Goal: Transaction & Acquisition: Purchase product/service

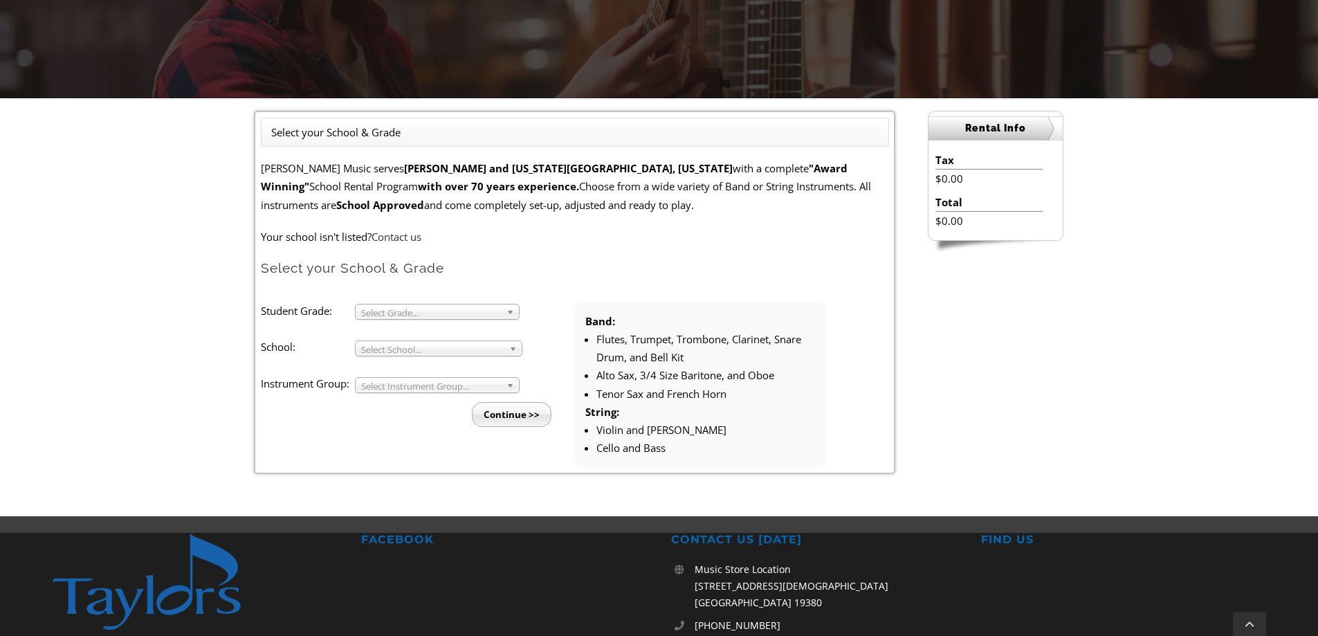
click at [506, 309] on link "Select Grade..." at bounding box center [437, 312] width 165 height 16
click at [421, 391] on li "7" at bounding box center [441, 396] width 149 height 17
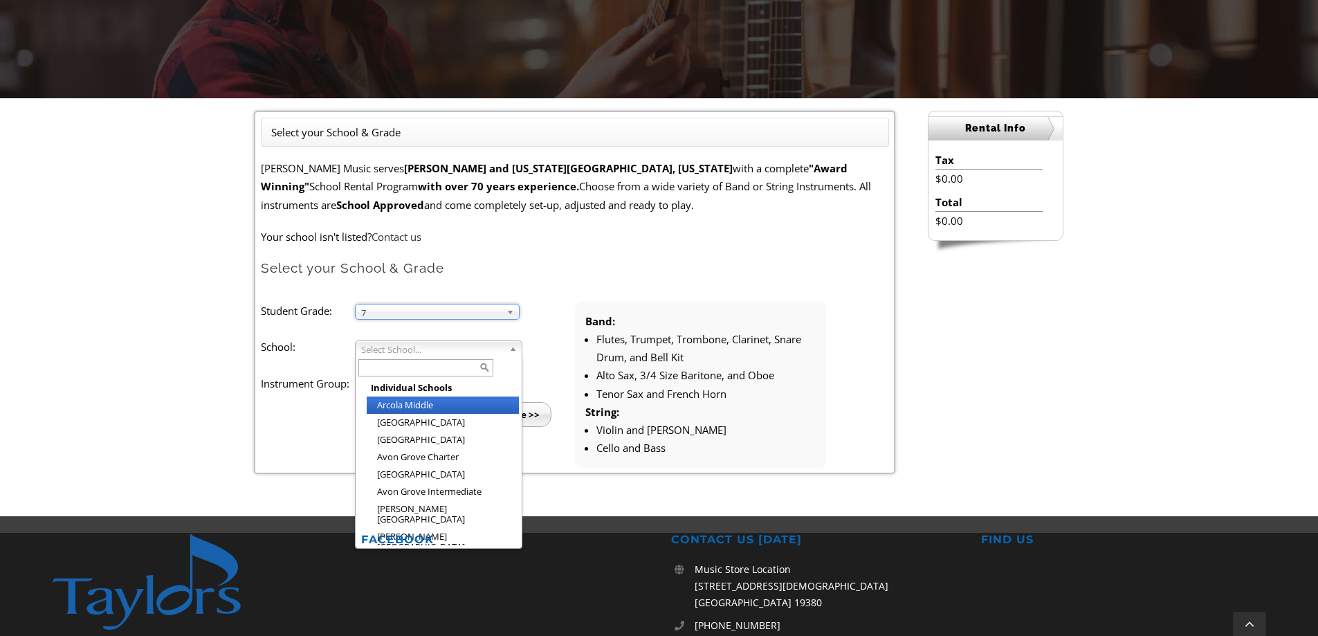
click at [515, 349] on b at bounding box center [515, 348] width 12 height 15
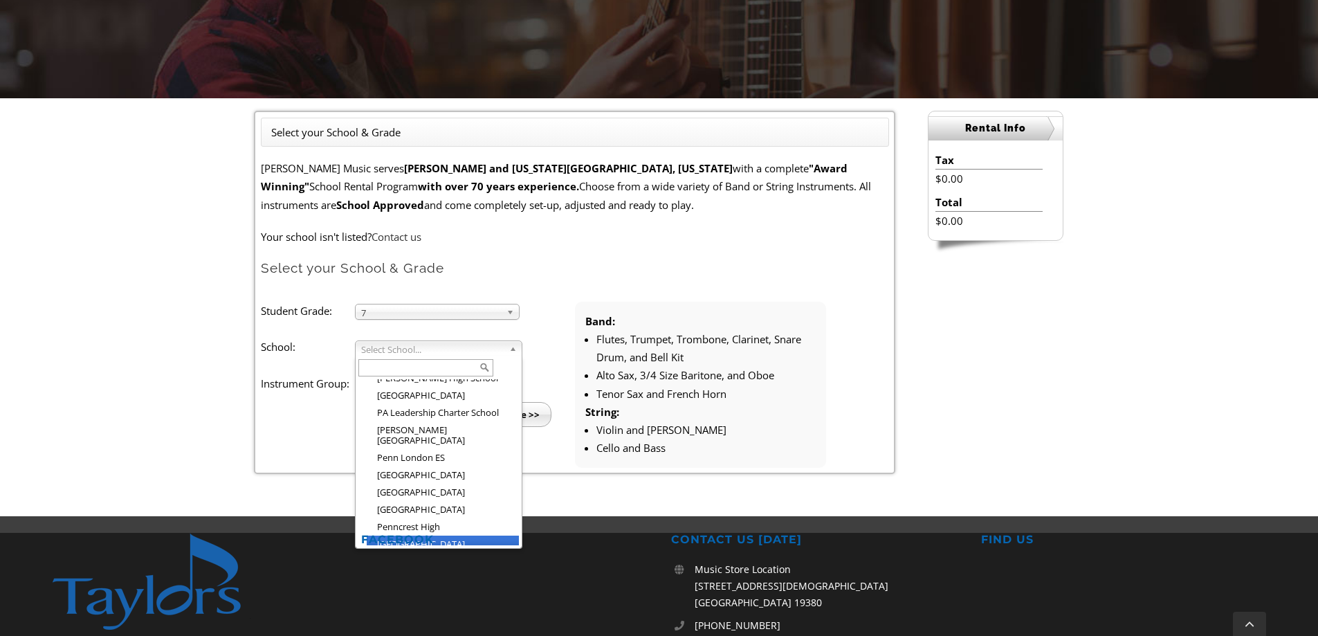
scroll to position [1583, 0]
click at [481, 584] on li "Penn’s Grove Middle School" at bounding box center [443, 592] width 152 height 17
click at [516, 347] on b at bounding box center [515, 348] width 12 height 15
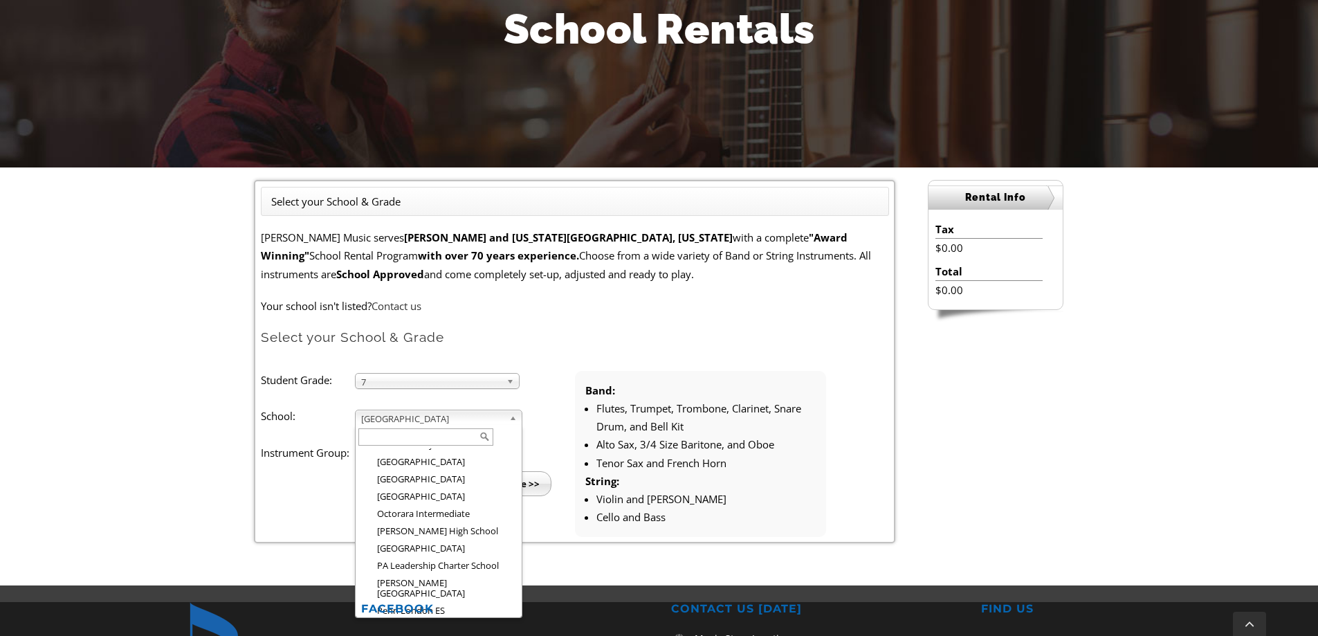
click at [566, 383] on li "Student Grade: 3 4 5 6 7 8 9 10 11 12 7 3 4 5 6 7 8 9 10 11 12 School: Arcola M…" at bounding box center [418, 433] width 314 height 125
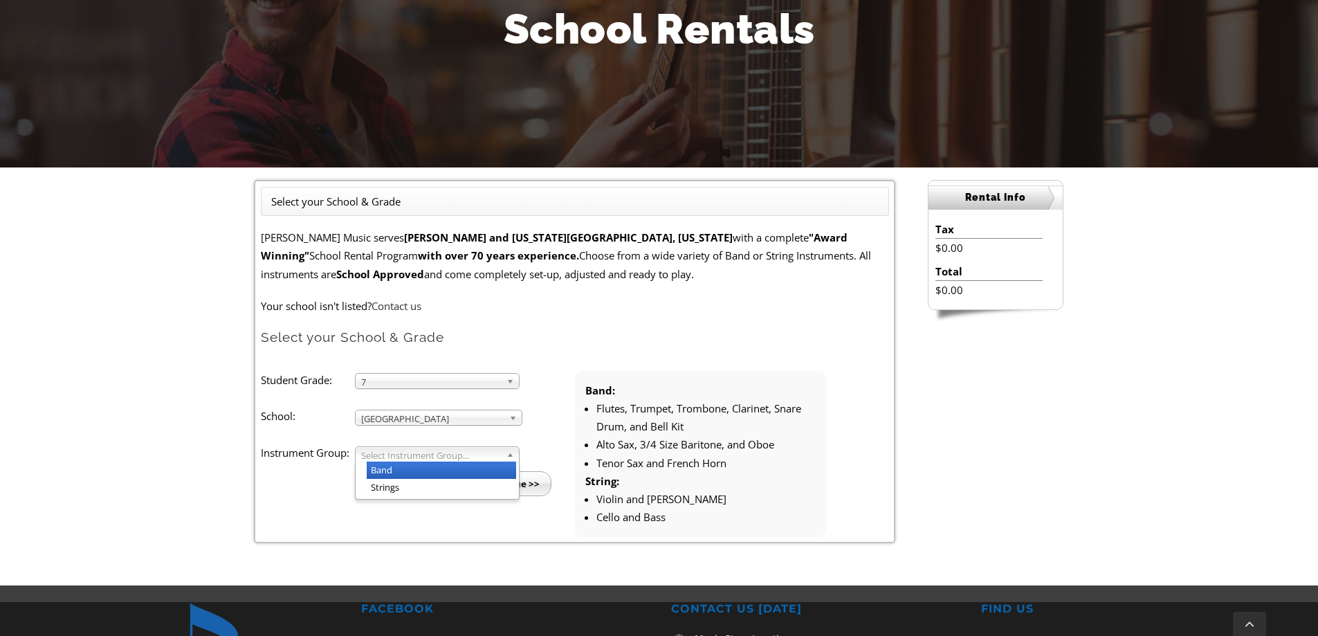
click at [386, 457] on span "Select Instrument Group..." at bounding box center [431, 455] width 140 height 17
click at [396, 491] on li "Strings" at bounding box center [441, 487] width 149 height 17
click at [509, 495] on input "Continue >>" at bounding box center [512, 483] width 80 height 25
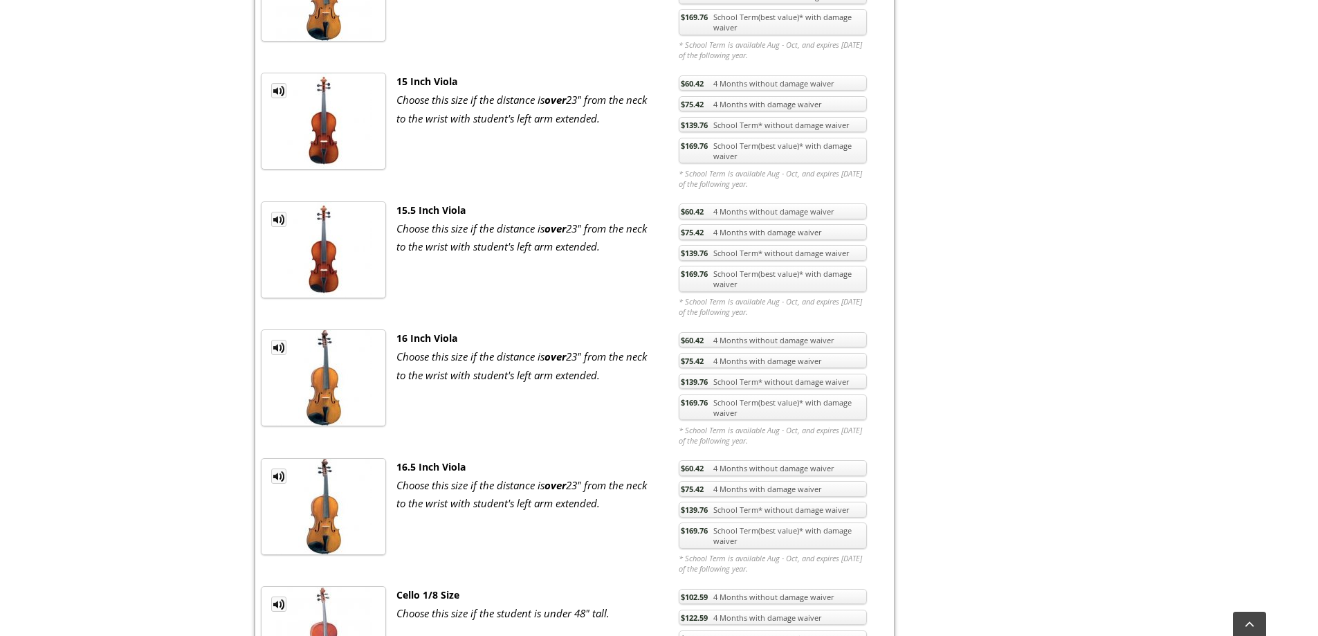
scroll to position [1660, 0]
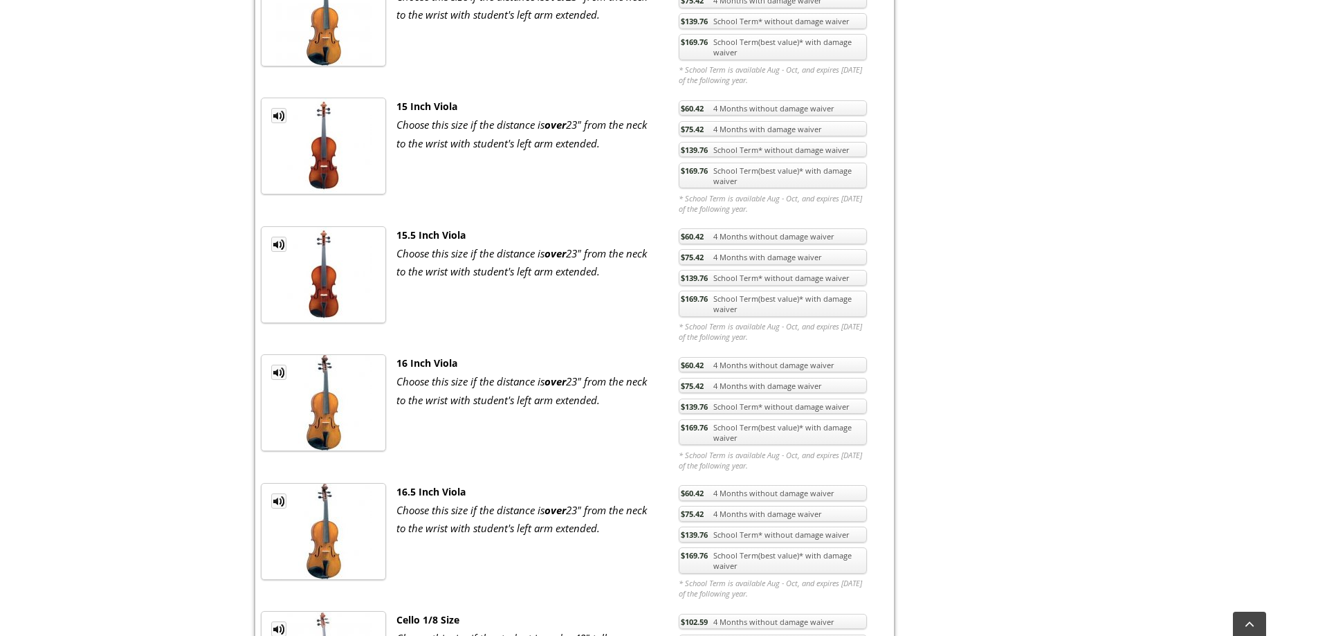
click at [731, 436] on link "$169.76 School Term(best value)* with damage waiver" at bounding box center [773, 432] width 188 height 26
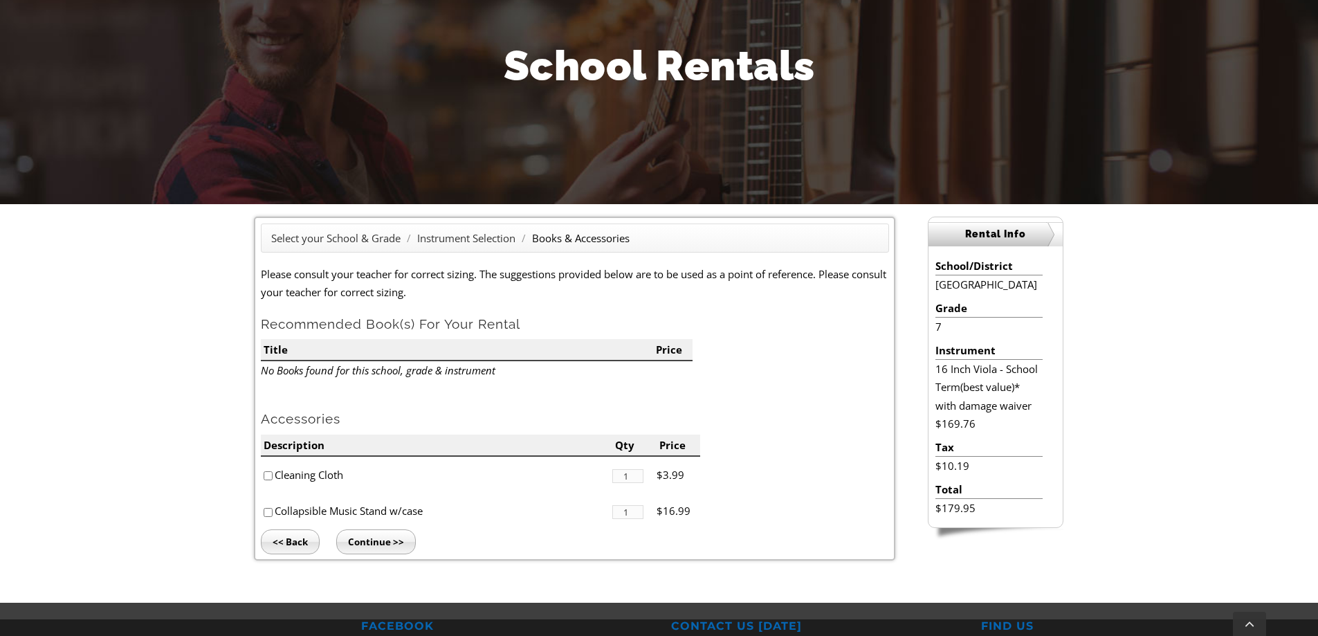
scroll to position [208, 0]
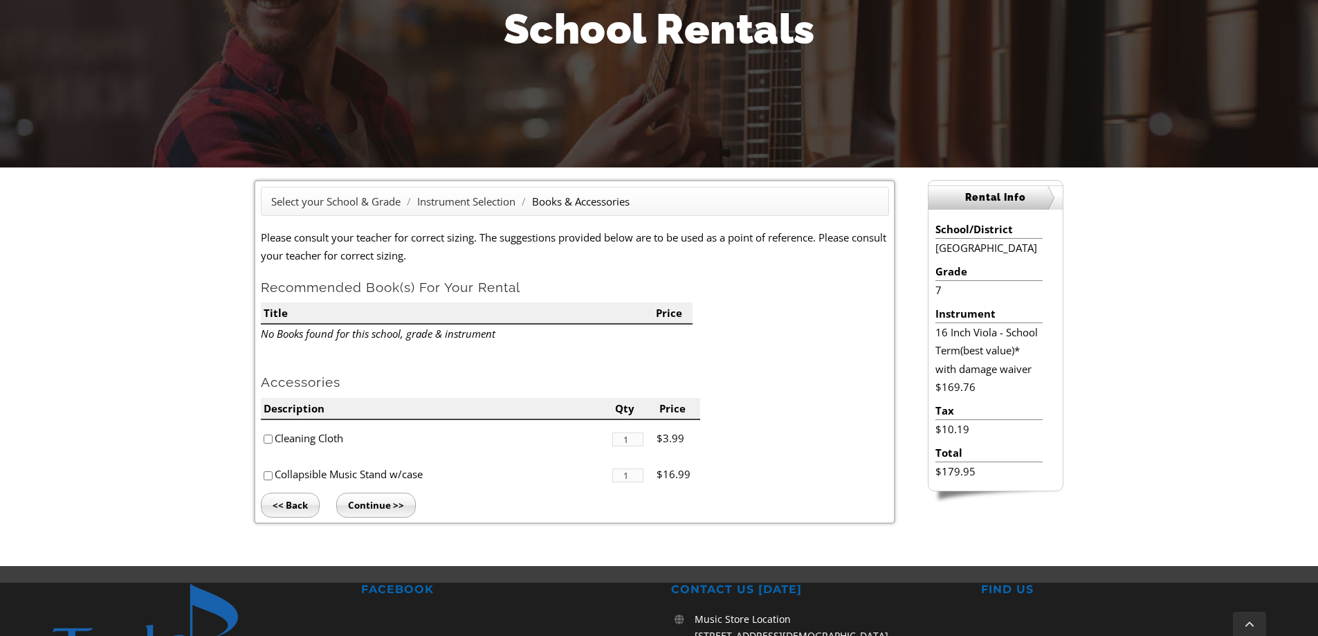
click at [627, 439] on input"] "1" at bounding box center [627, 439] width 30 height 14
click at [632, 473] on input"] "1" at bounding box center [627, 475] width 30 height 14
click at [823, 393] on form "Please consult your teacher for correct sizing. The suggestions provided below …" at bounding box center [575, 360] width 628 height 264
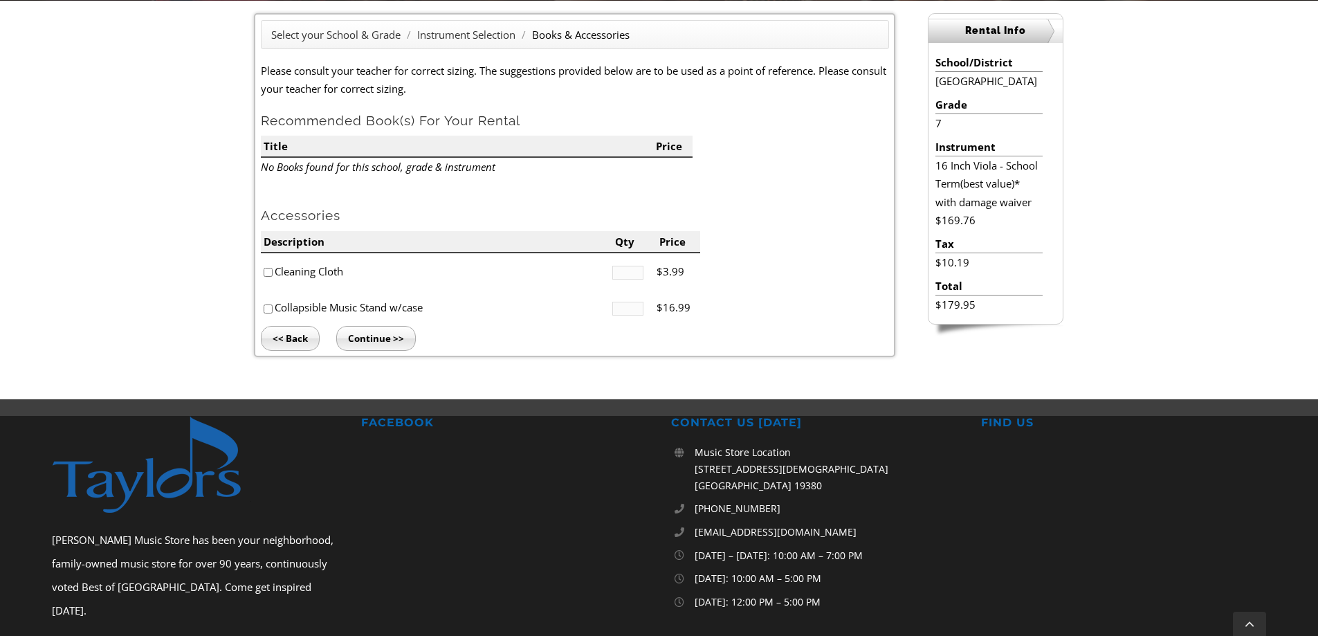
scroll to position [415, 0]
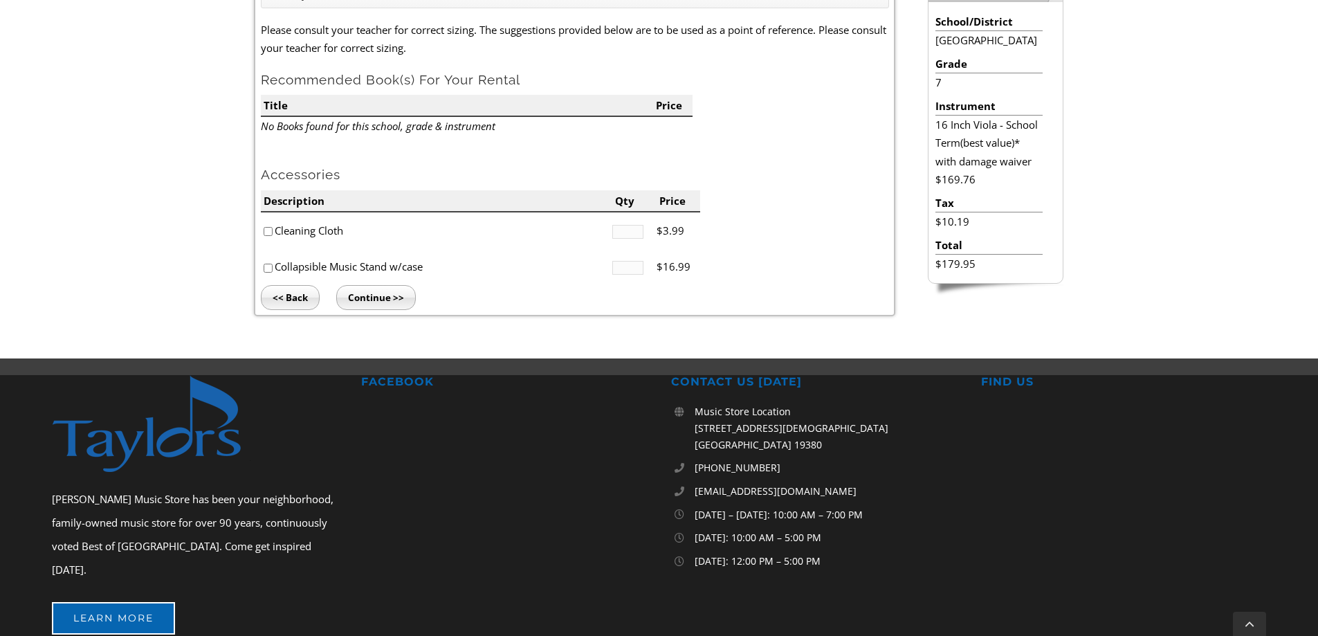
click at [379, 298] on input "Continue >>" at bounding box center [376, 297] width 80 height 25
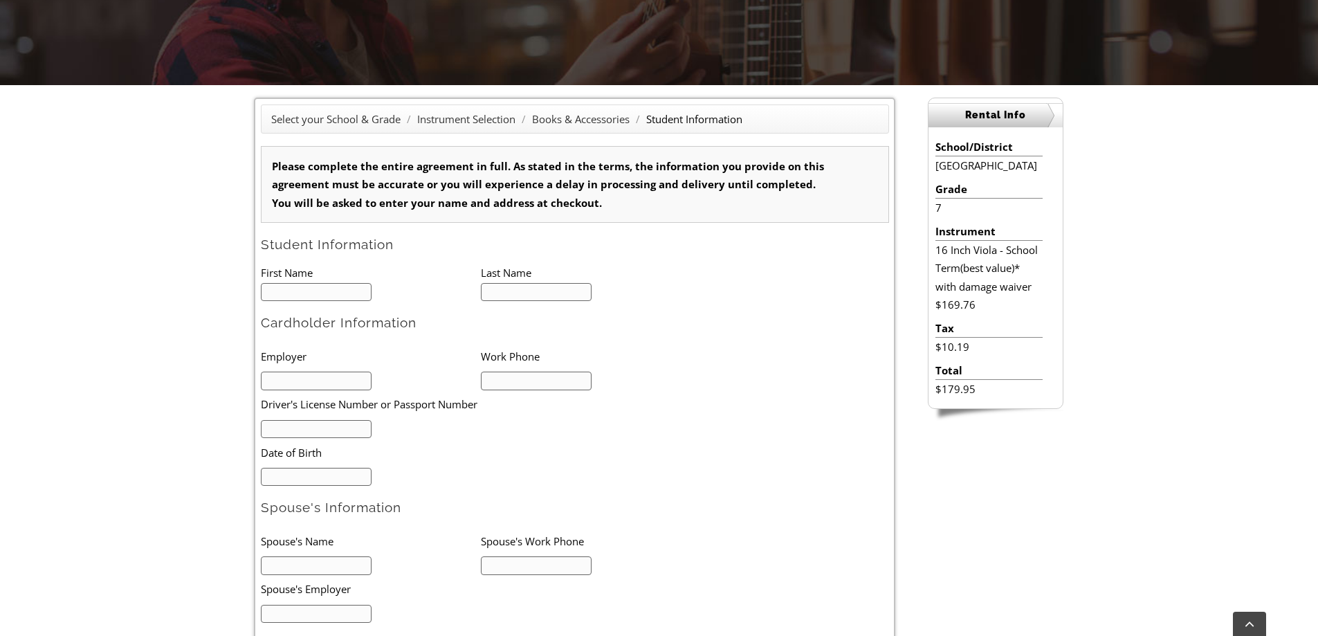
scroll to position [346, 0]
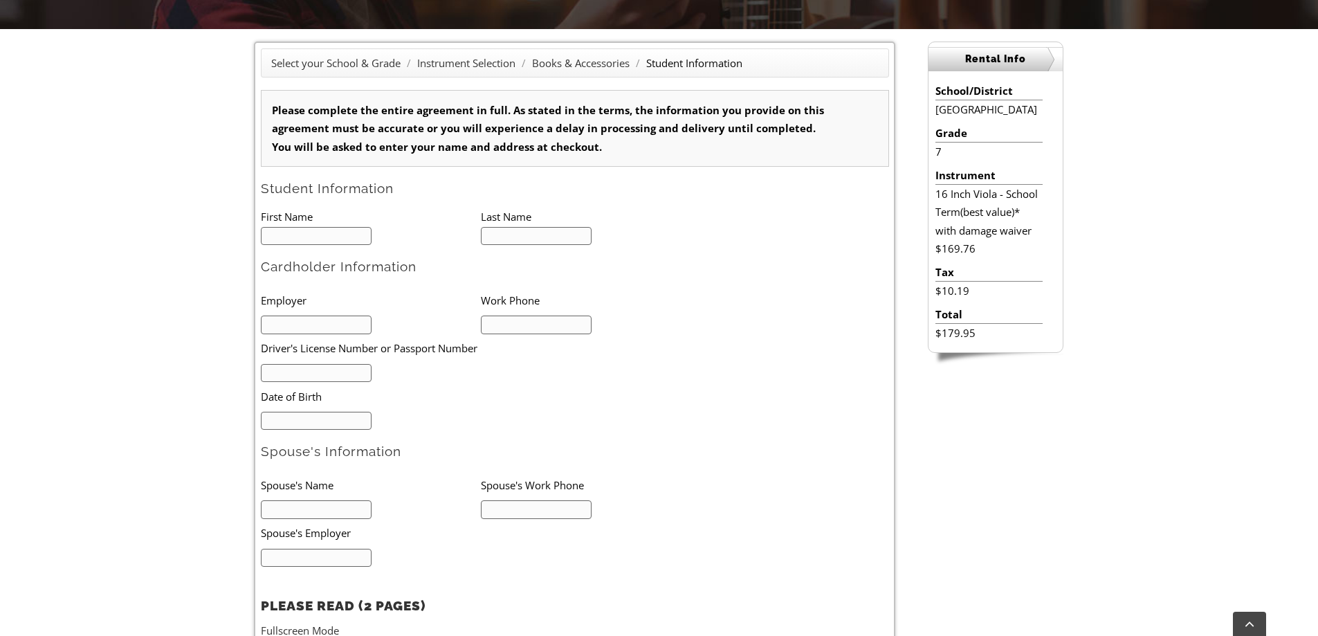
click at [282, 240] on input "text" at bounding box center [316, 236] width 111 height 19
type input "Alondra"
click at [495, 228] on input "text" at bounding box center [536, 236] width 111 height 19
type input "Garcia Franco"
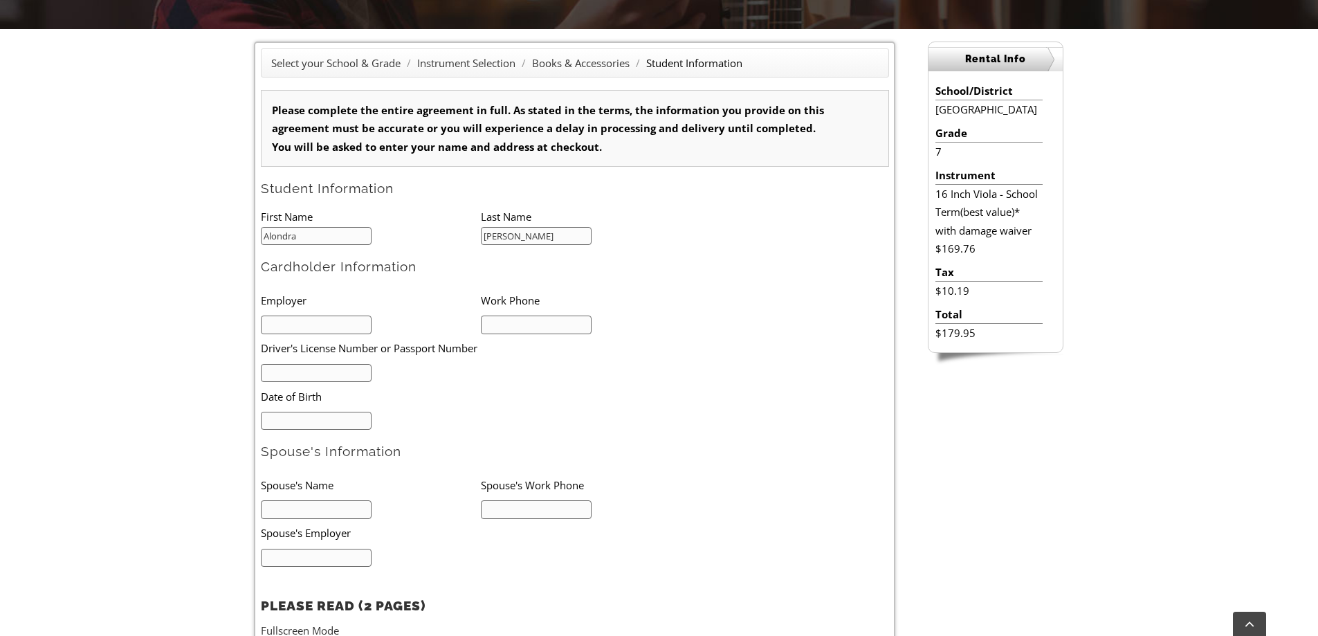
type input "1"
click at [298, 329] on input "text" at bounding box center [316, 324] width 111 height 19
type input "self employed"
click at [495, 328] on input "text" at bounding box center [536, 324] width 111 height 19
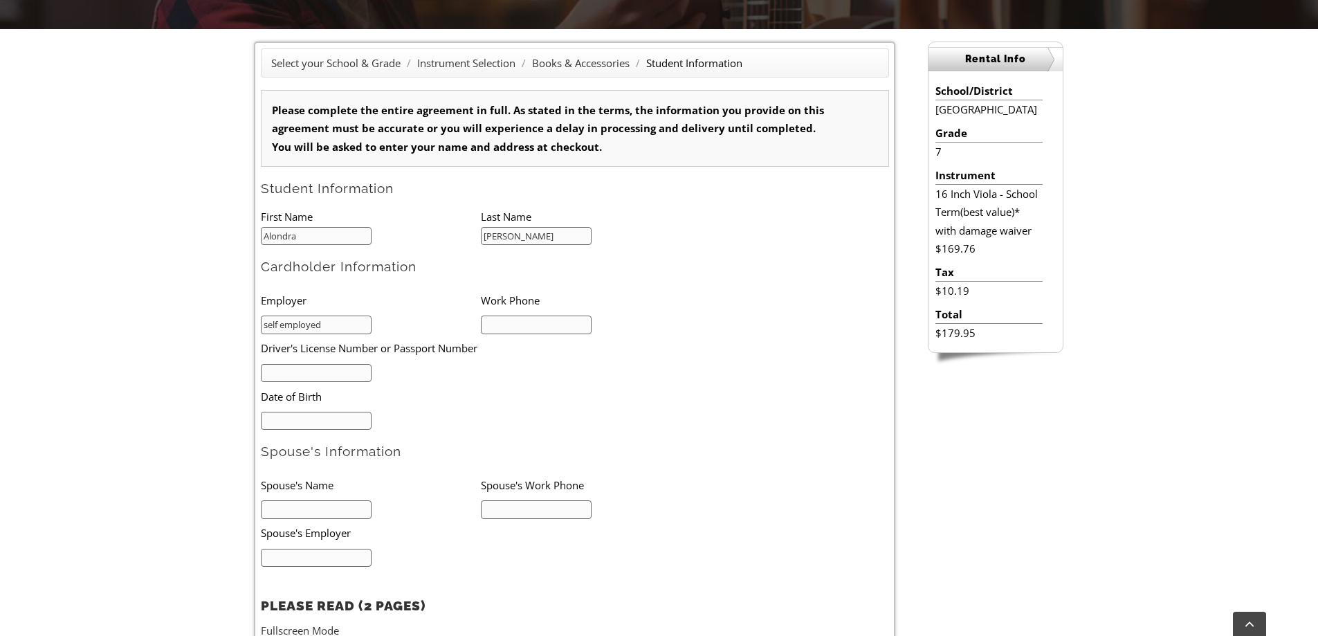
type input "6104706069"
click at [322, 376] on input "text" at bounding box center [316, 373] width 111 height 19
type input "F-652-031-018-101"
click at [300, 430] on input "mm/dd/yyyy" at bounding box center [316, 421] width 111 height 19
type input "02/07/1979"
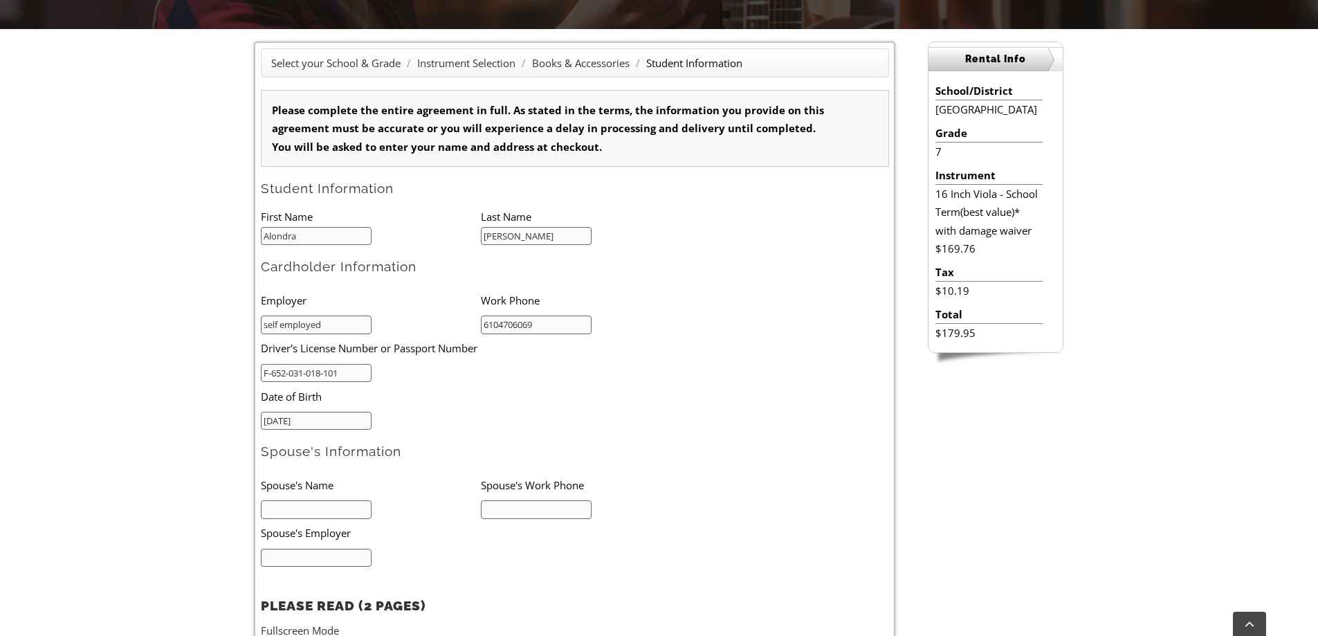
click at [275, 505] on input "text" at bounding box center [316, 509] width 111 height 19
type input "Adriana Franco"
type input "6104706069"
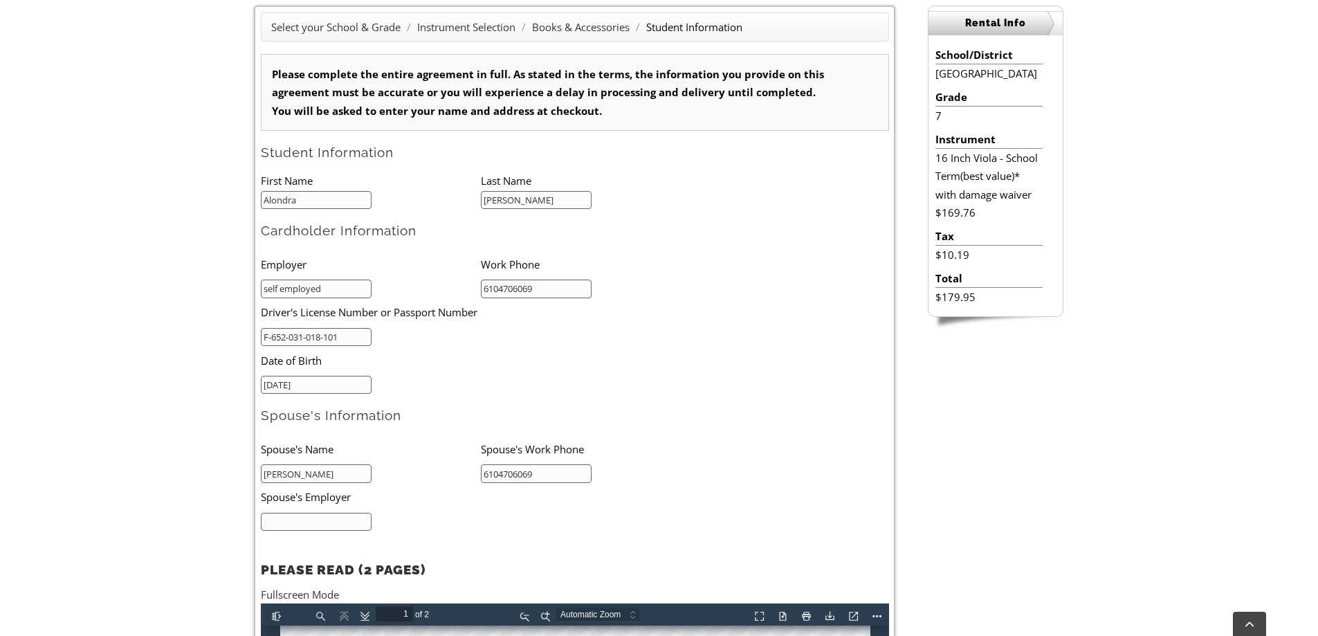
scroll to position [415, 0]
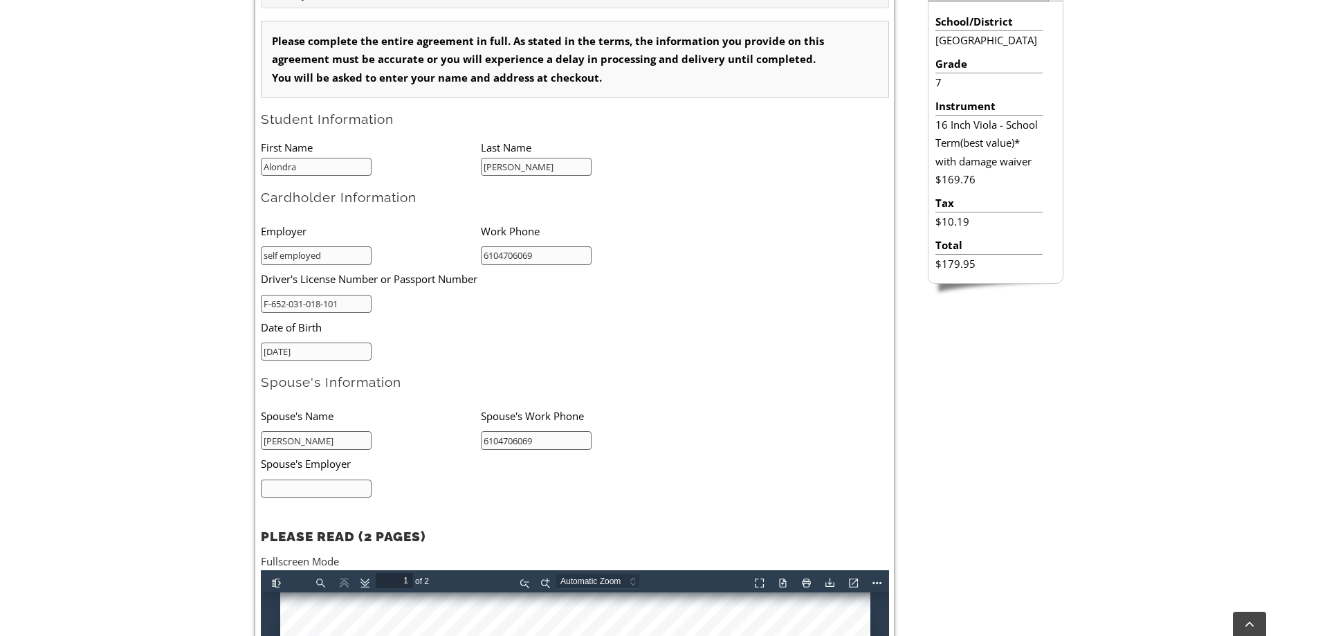
click at [308, 486] on input "text" at bounding box center [316, 488] width 111 height 19
type input "self employed"
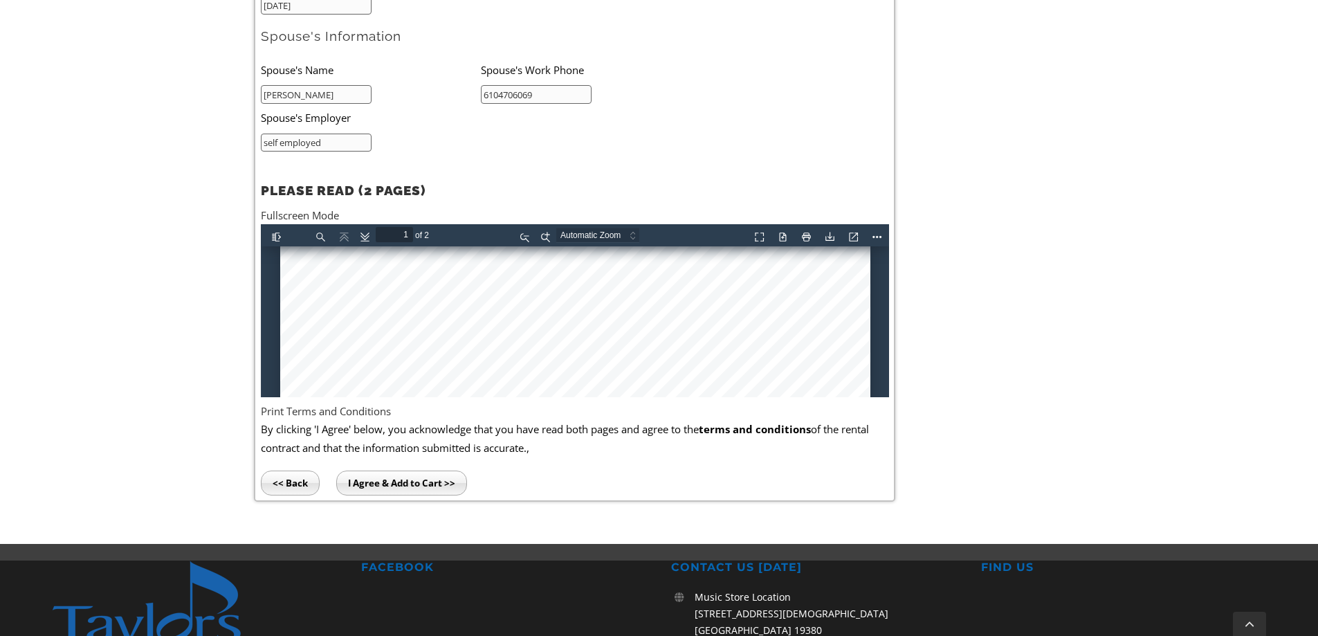
scroll to position [277, 0]
click at [321, 294] on div at bounding box center [574, 454] width 590 height 971
click at [323, 297] on div at bounding box center [574, 454] width 590 height 971
click at [409, 487] on input "I Agree & Add to Cart >>" at bounding box center [401, 482] width 131 height 25
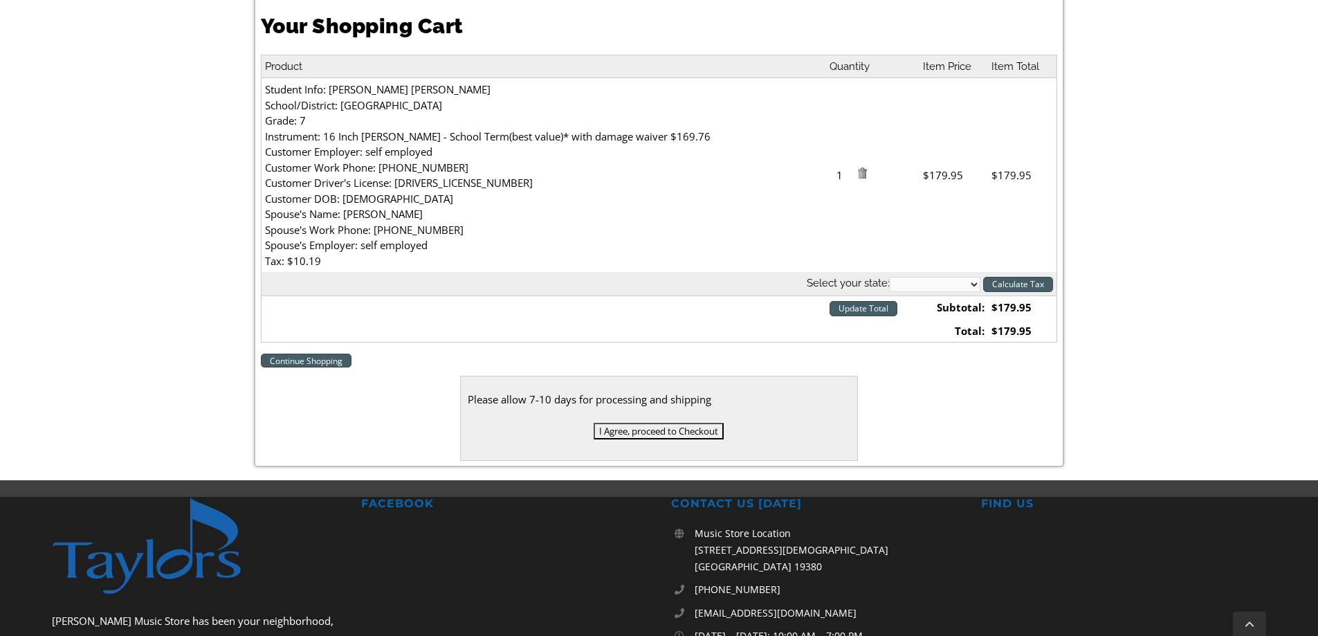
scroll to position [415, 0]
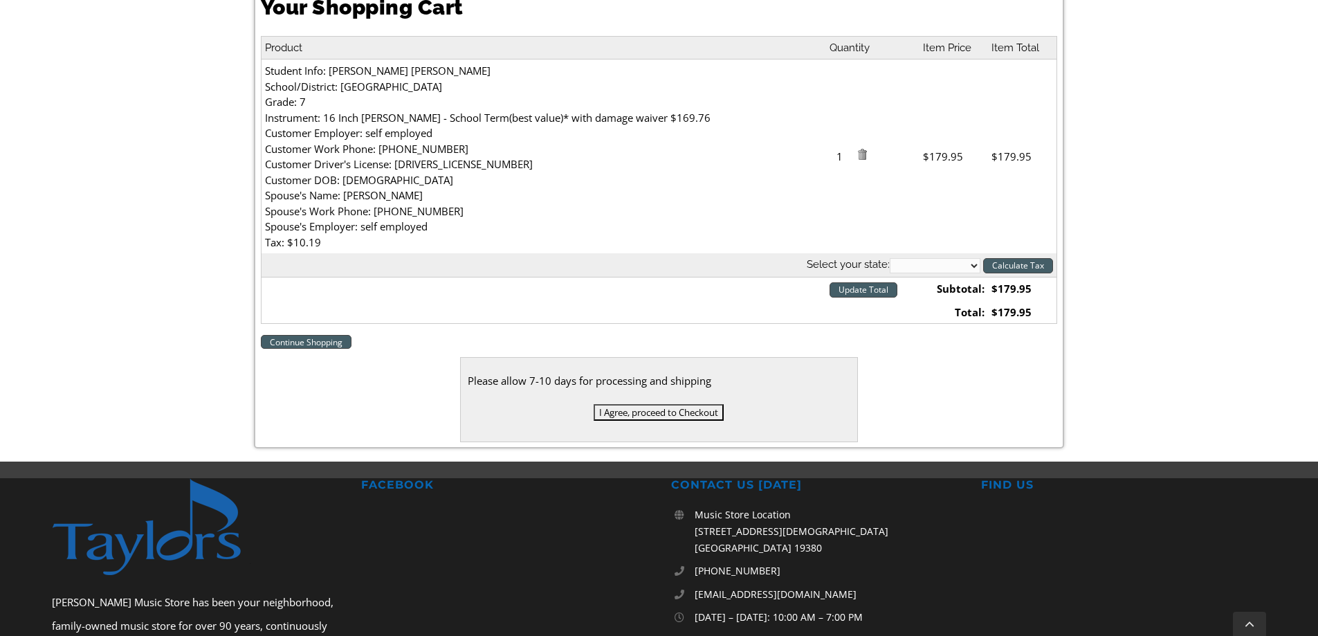
click at [656, 411] on input "I Agree, proceed to Checkout" at bounding box center [658, 412] width 130 height 17
click at [648, 412] on input "I Agree, proceed to Checkout" at bounding box center [658, 412] width 130 height 17
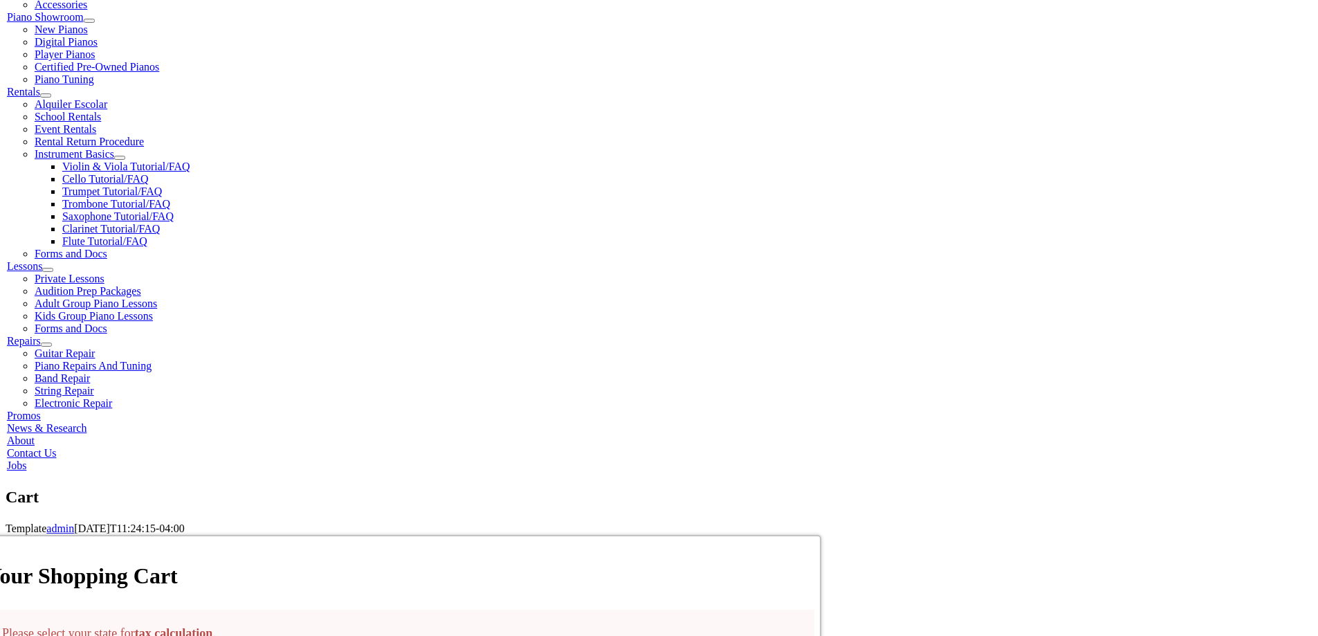
select select "PA"
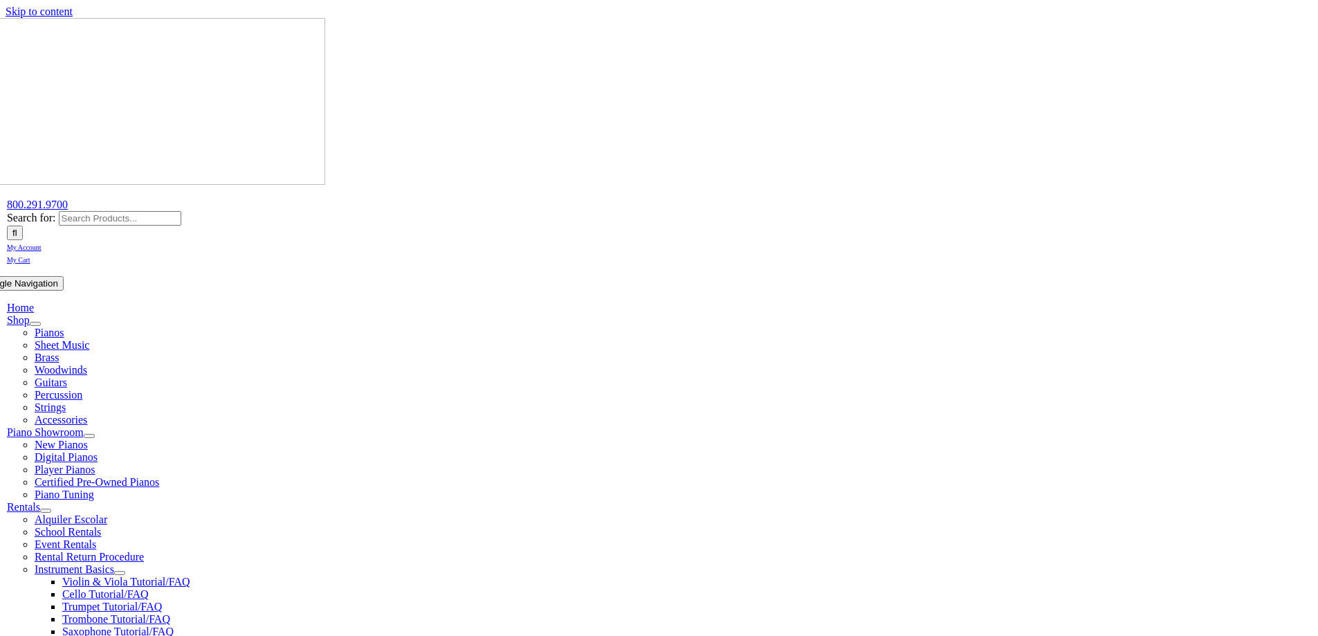
select select "PA"
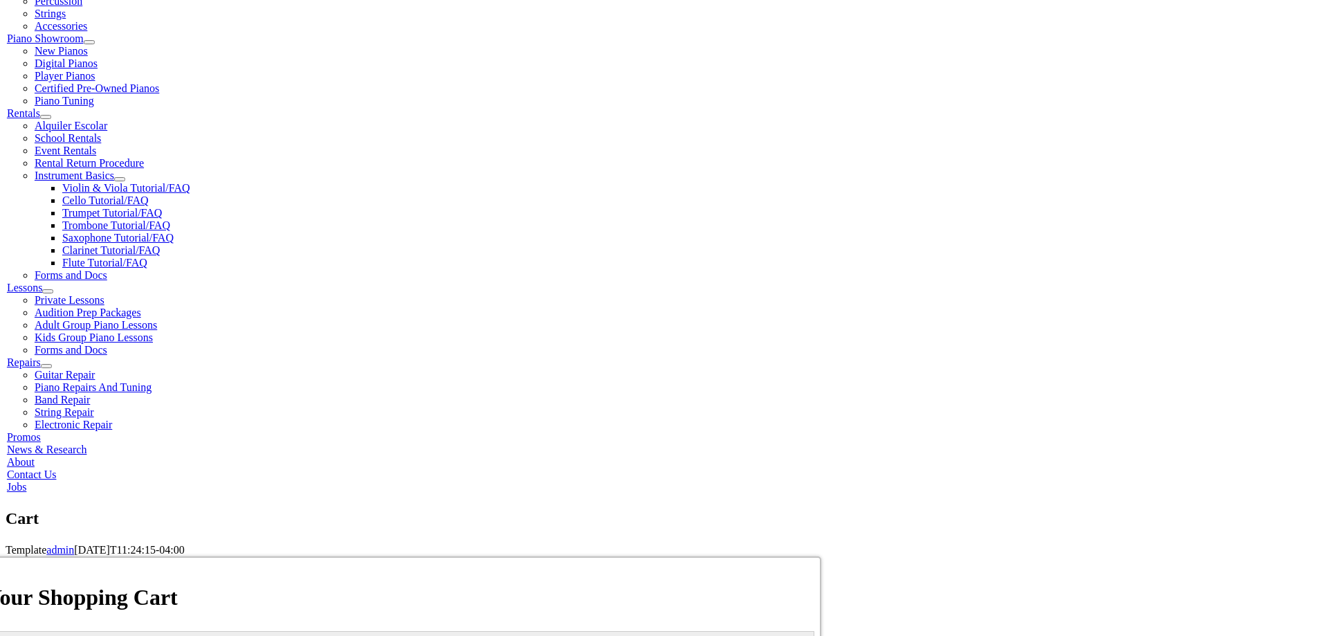
scroll to position [415, 0]
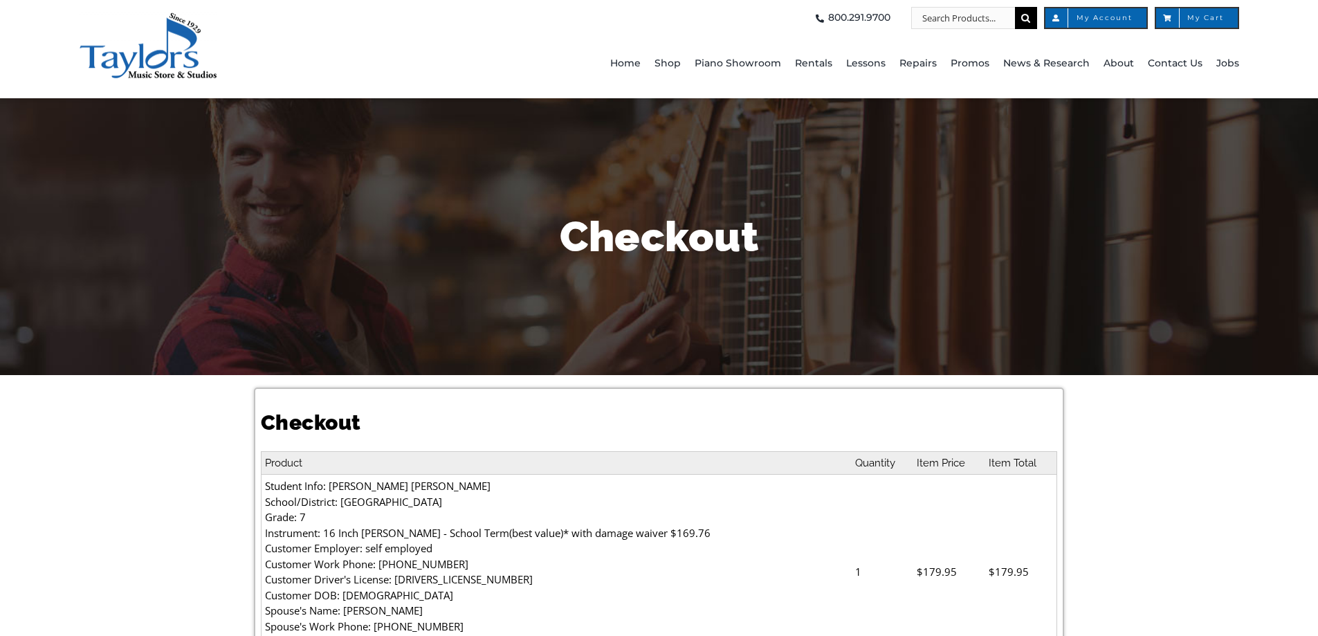
select select
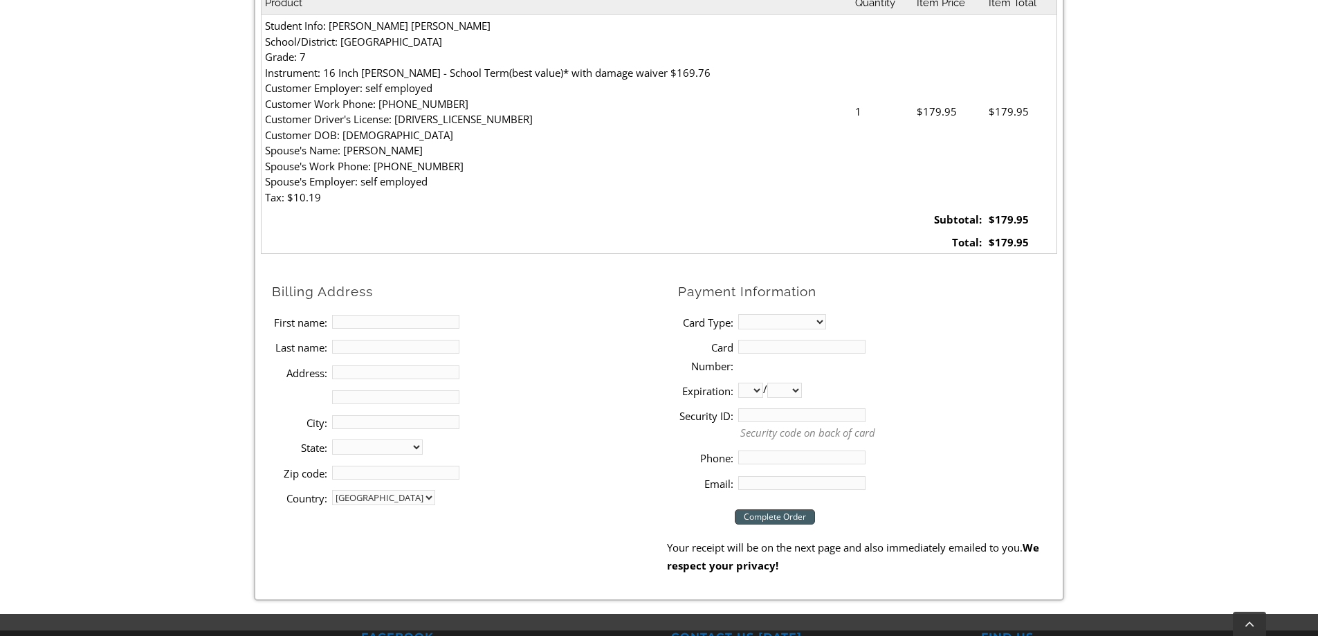
scroll to position [484, 0]
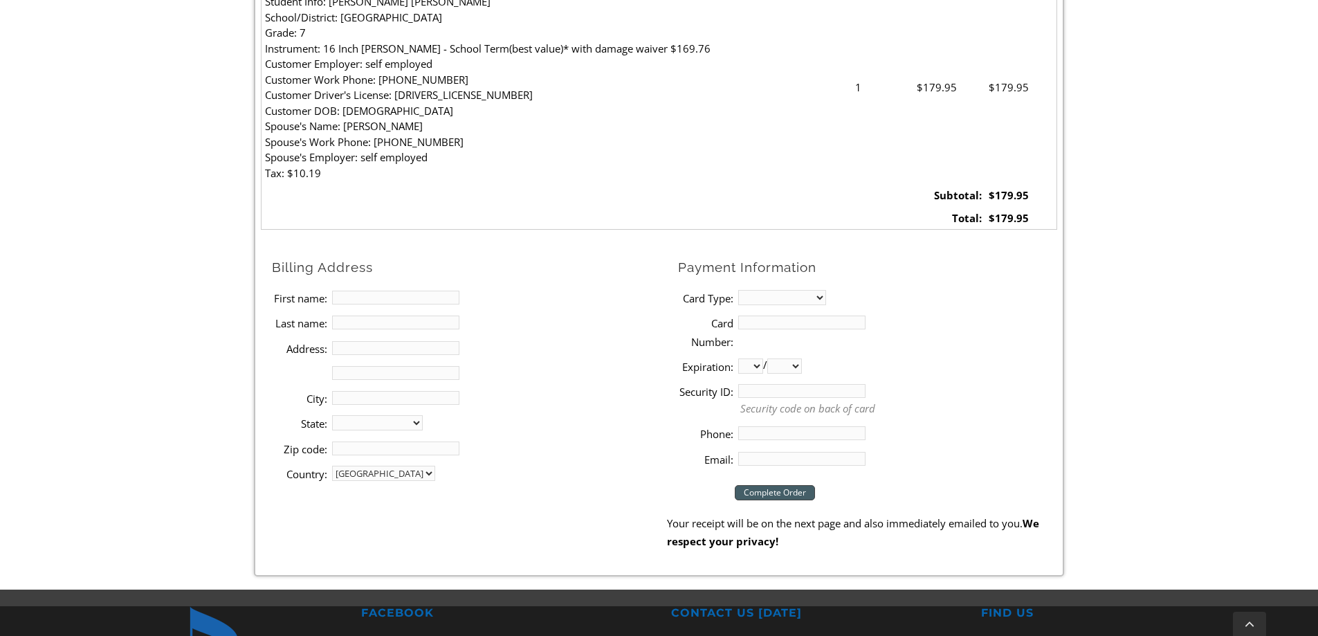
click at [340, 296] on input "First name:" at bounding box center [395, 298] width 127 height 14
type input "Adriana"
type input "Franco"
type input "10 Jefferson dr"
type input "Nottingham"
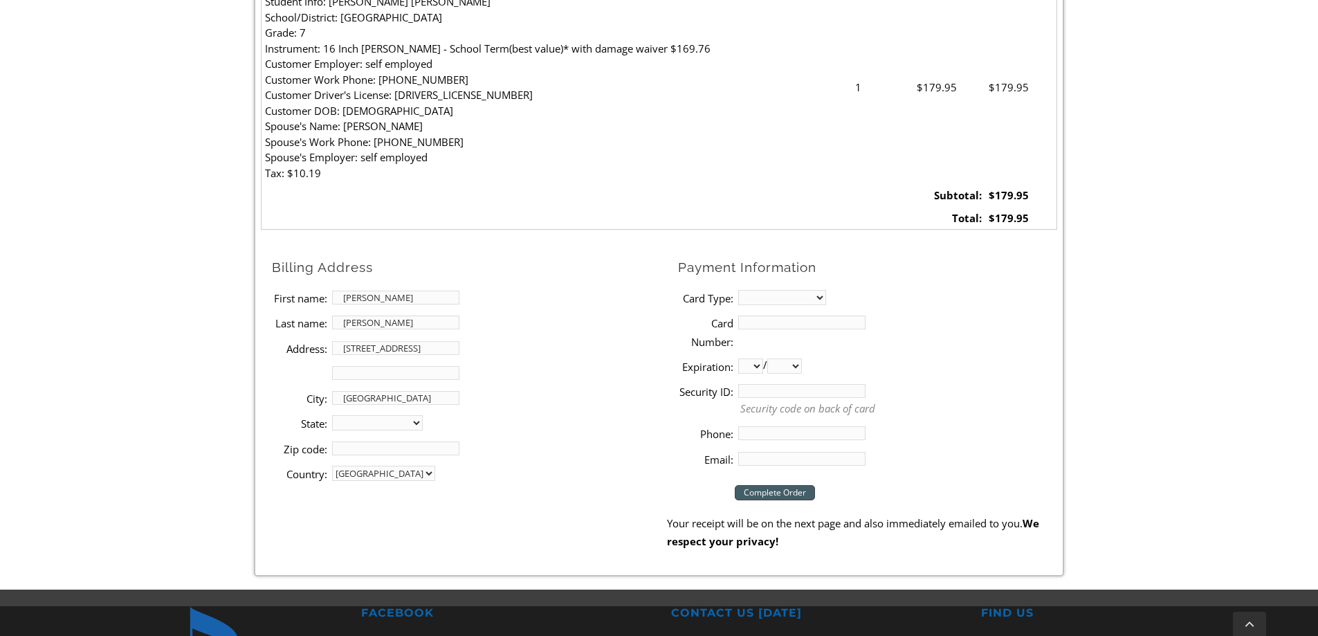
select select "PA"
type input "19362"
type input "6104706069"
type input "adrianasafr@yahoo.com"
click at [749, 291] on select "MasterCard Visa American Express Discover" at bounding box center [782, 297] width 88 height 15
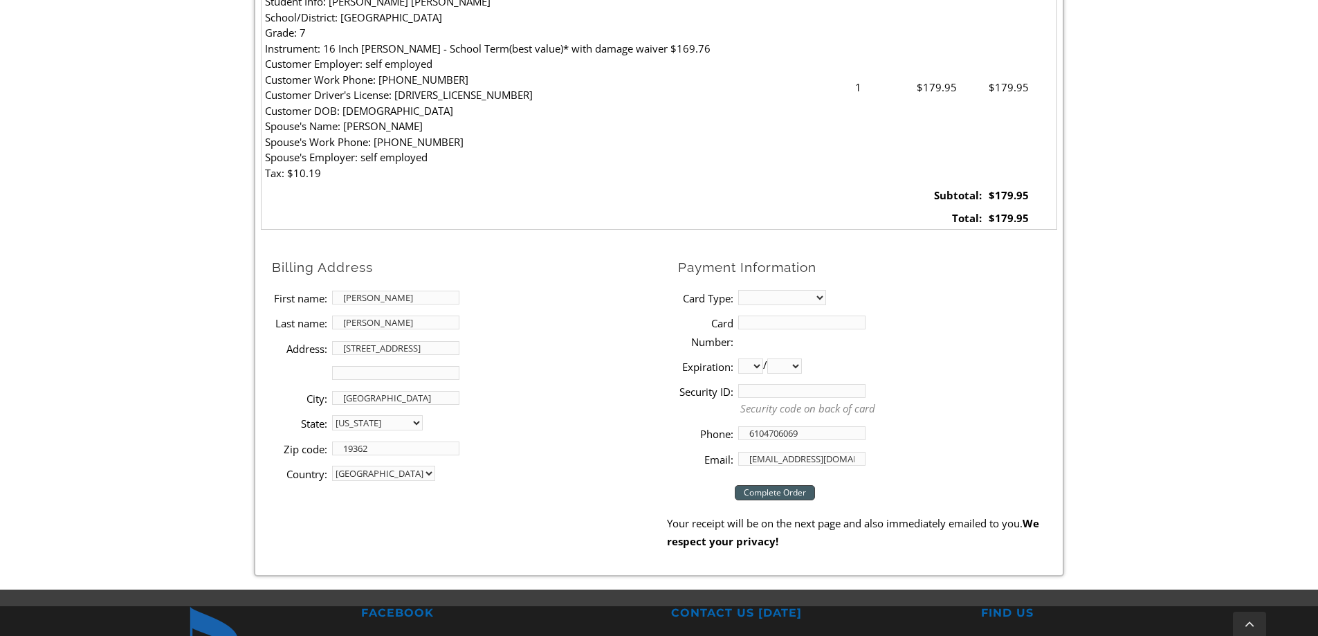
click at [929, 331] on li "Card Number:" at bounding box center [867, 332] width 379 height 44
click at [798, 296] on select "MasterCard Visa American Express Discover" at bounding box center [782, 297] width 88 height 15
select select "visa"
click at [738, 290] on select "MasterCard Visa American Express Discover" at bounding box center [782, 297] width 88 height 15
click at [760, 324] on input "Card Number:" at bounding box center [801, 322] width 127 height 14
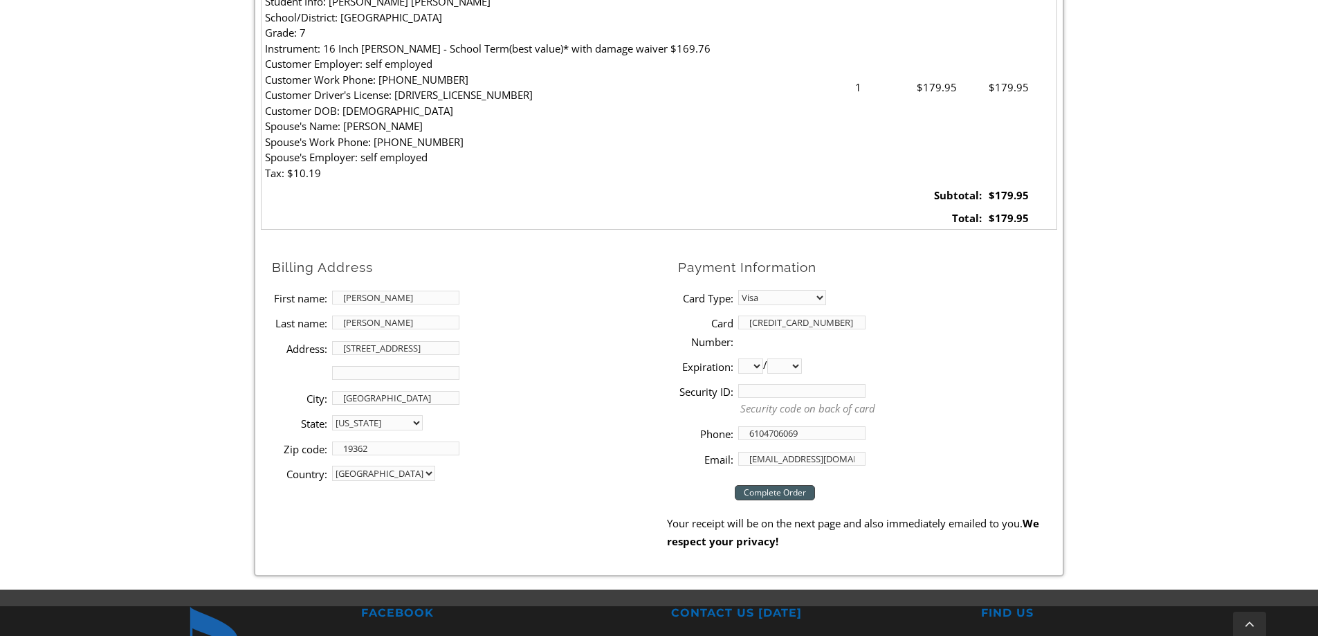
type input "5527360537532856"
click at [961, 277] on li "Payment Information" at bounding box center [867, 271] width 379 height 28
click at [757, 369] on select "01 02 03 04 05 06 07 08 09 10 11 12" at bounding box center [750, 365] width 25 height 15
select select "05"
click at [738, 358] on select "01 02 03 04 05 06 07 08 09 10 11 12" at bounding box center [750, 365] width 25 height 15
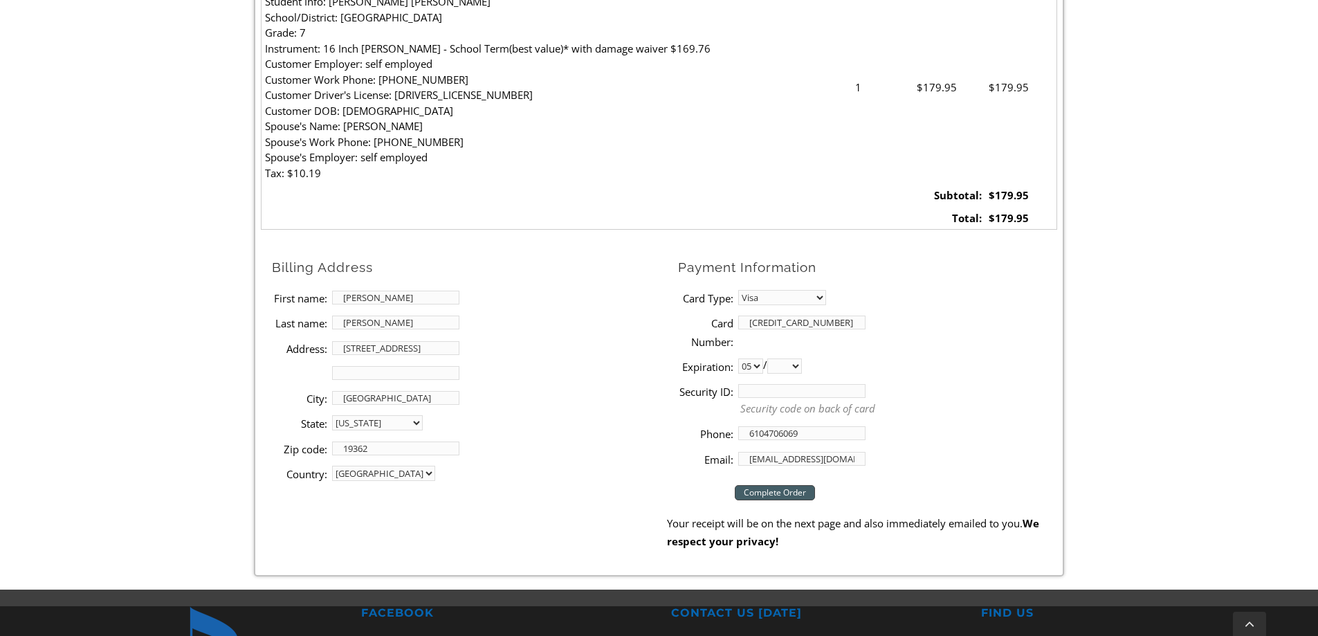
click at [802, 367] on select "2025 2026 2027 2028 2029 2030 2031 2032 2033 2034 2035 2036 2037" at bounding box center [784, 365] width 35 height 15
select select "2027"
click at [773, 358] on select "2025 2026 2027 2028 2029 2030 2031 2032 2033 2034 2035 2036 2037" at bounding box center [784, 365] width 35 height 15
click at [762, 393] on input "Security ID:" at bounding box center [801, 391] width 127 height 14
type input "698"
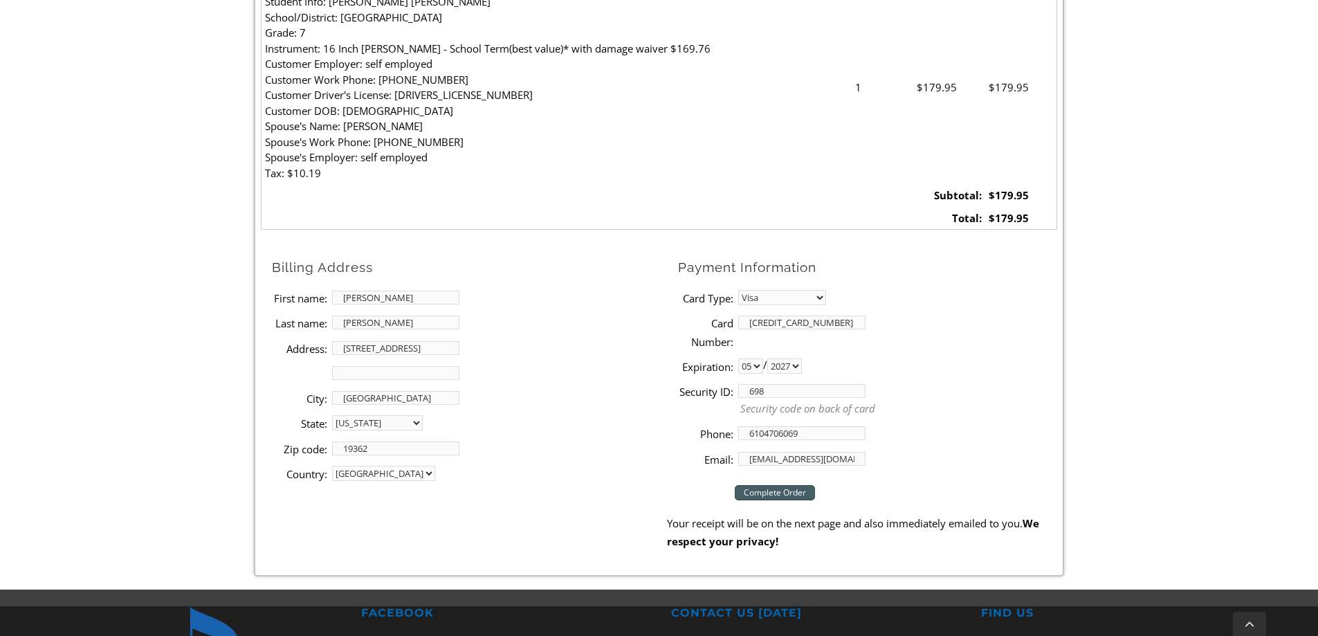
click at [998, 393] on li "Security ID: 698 Security code on back of card" at bounding box center [867, 399] width 379 height 42
click at [818, 298] on select "MasterCard Visa American Express Discover" at bounding box center [782, 297] width 88 height 15
select select "mastercard"
click at [738, 290] on select "MasterCard Visa American Express Discover" at bounding box center [782, 297] width 88 height 15
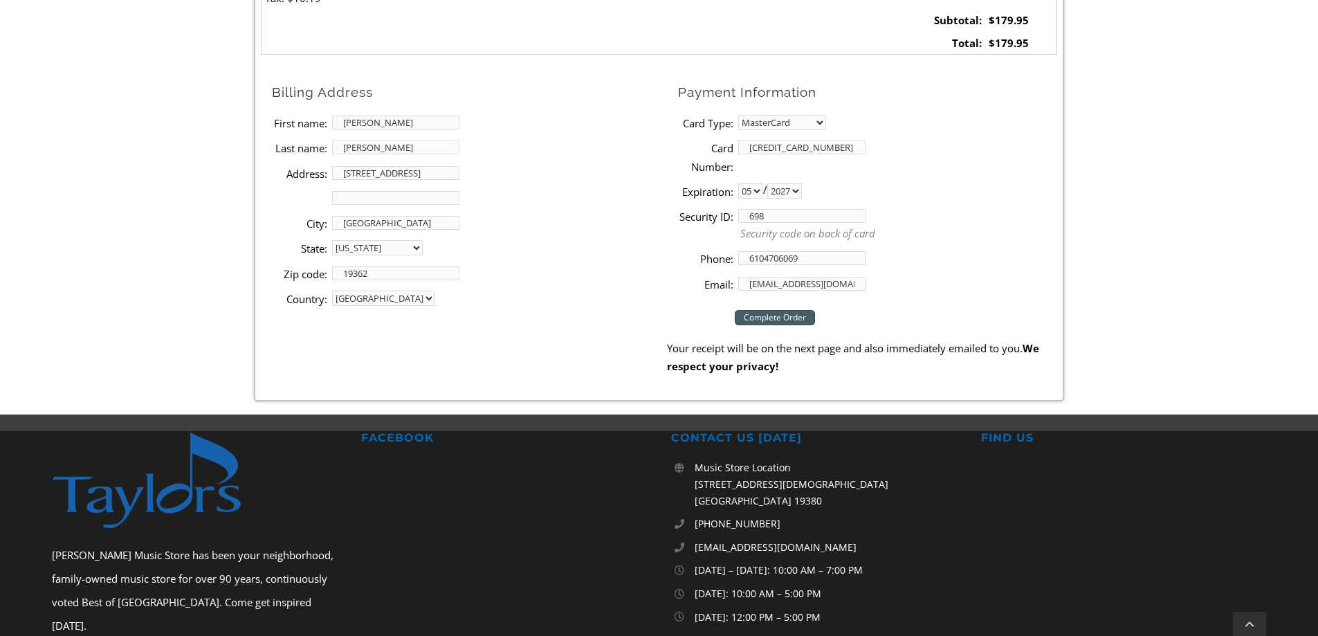
scroll to position [692, 0]
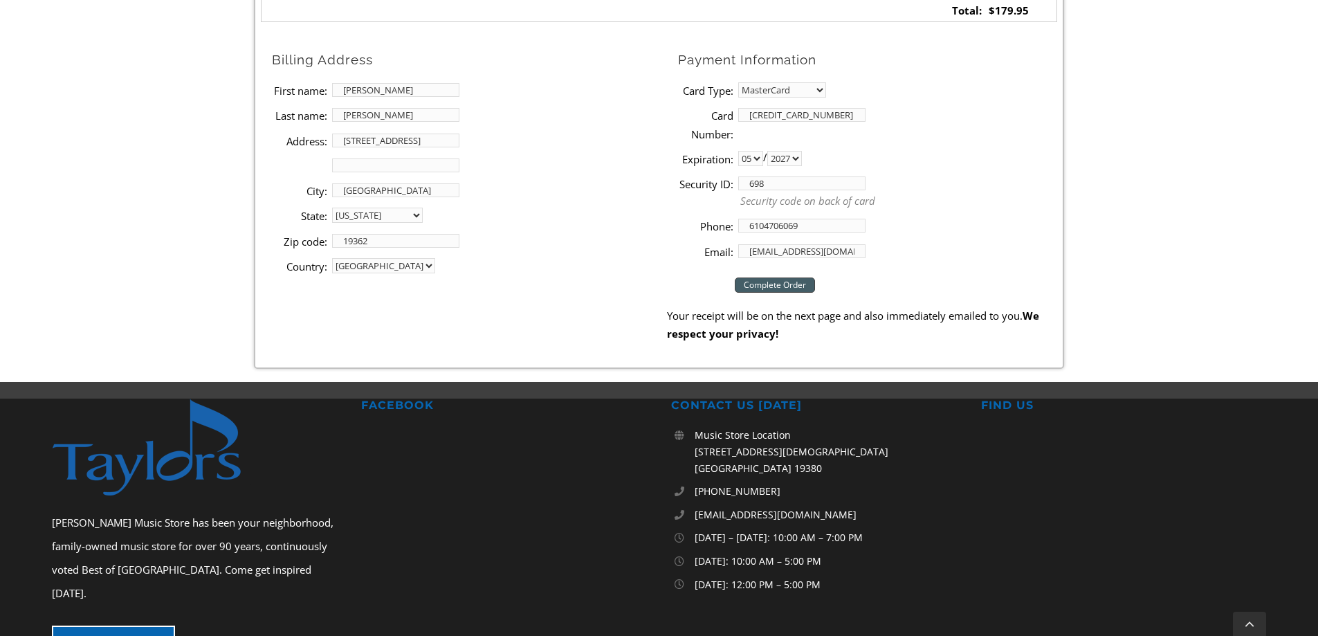
click at [765, 284] on input "Complete Order" at bounding box center [775, 284] width 80 height 15
